Goal: Navigation & Orientation: Find specific page/section

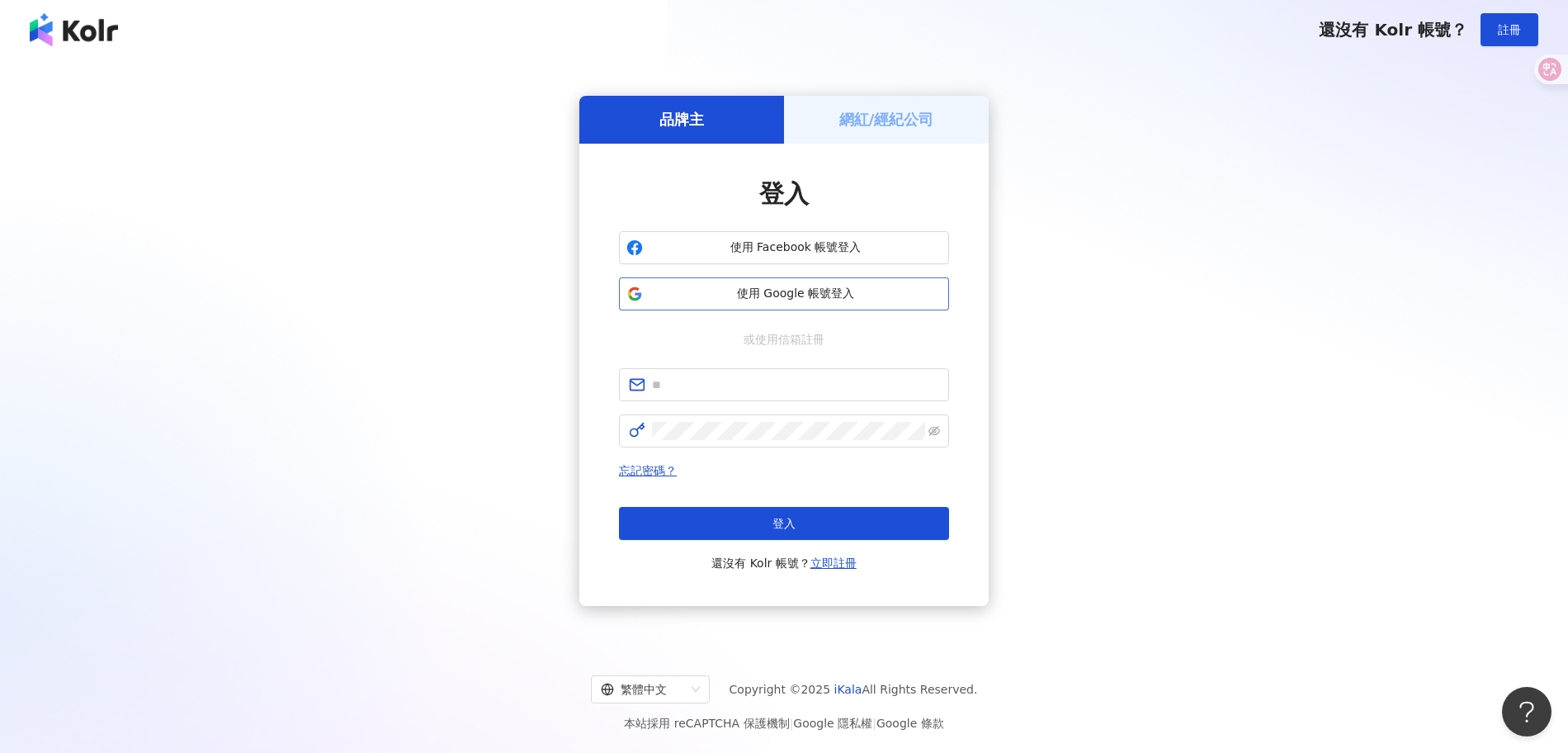
click at [804, 297] on span "使用 Google 帳號登入" at bounding box center [796, 294] width 292 height 17
